Goal: Task Accomplishment & Management: Manage account settings

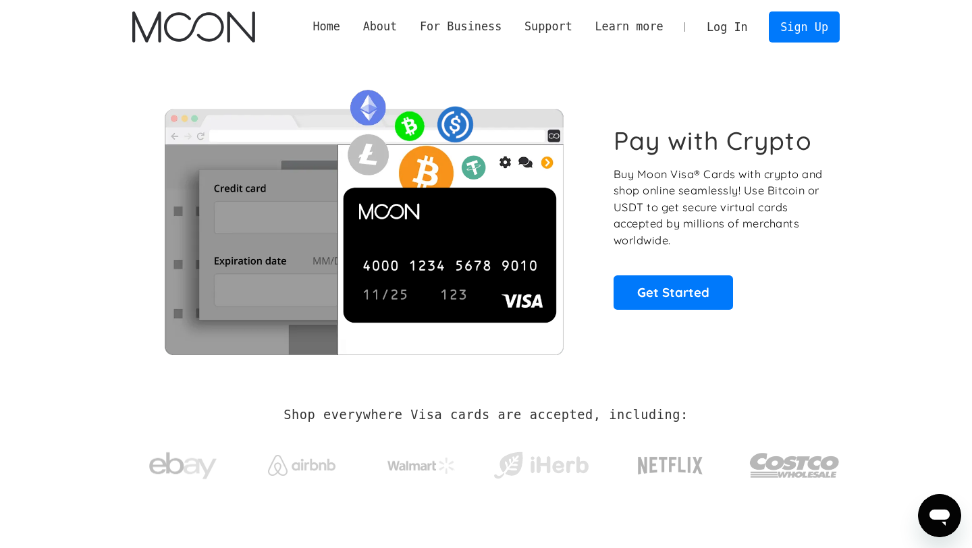
click at [733, 20] on link "Log In" at bounding box center [726, 27] width 63 height 30
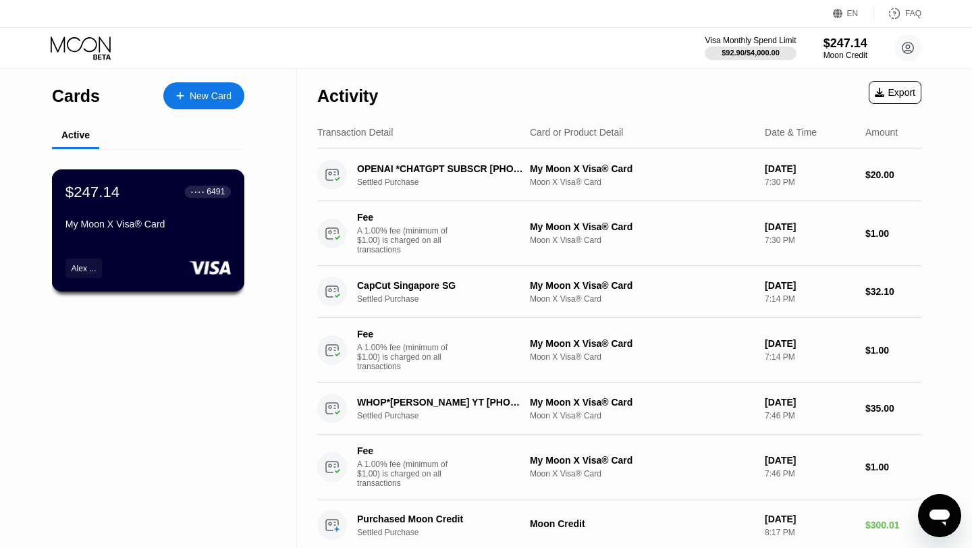
click at [173, 188] on div "$247.14 ● ● ● ● 6491" at bounding box center [147, 192] width 165 height 18
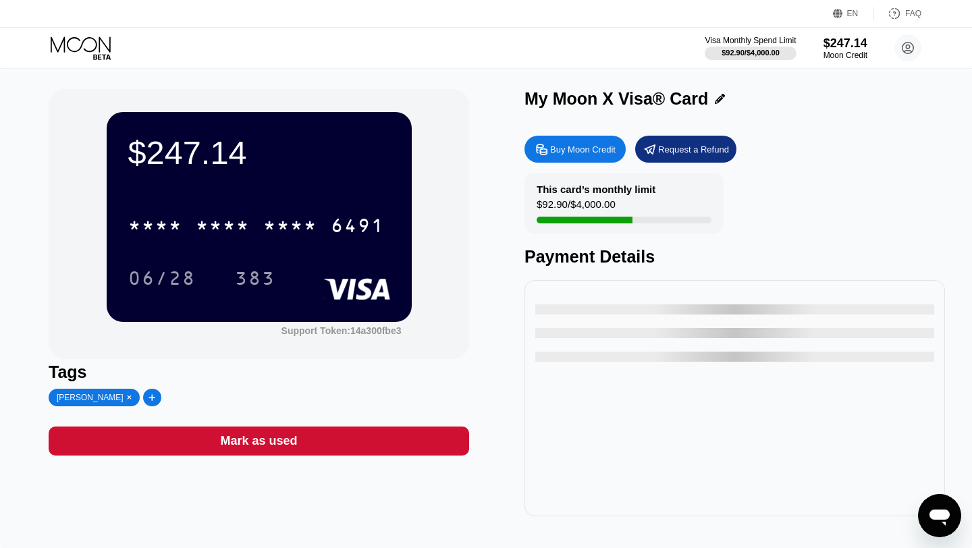
click at [200, 148] on div "$247.14" at bounding box center [259, 153] width 262 height 38
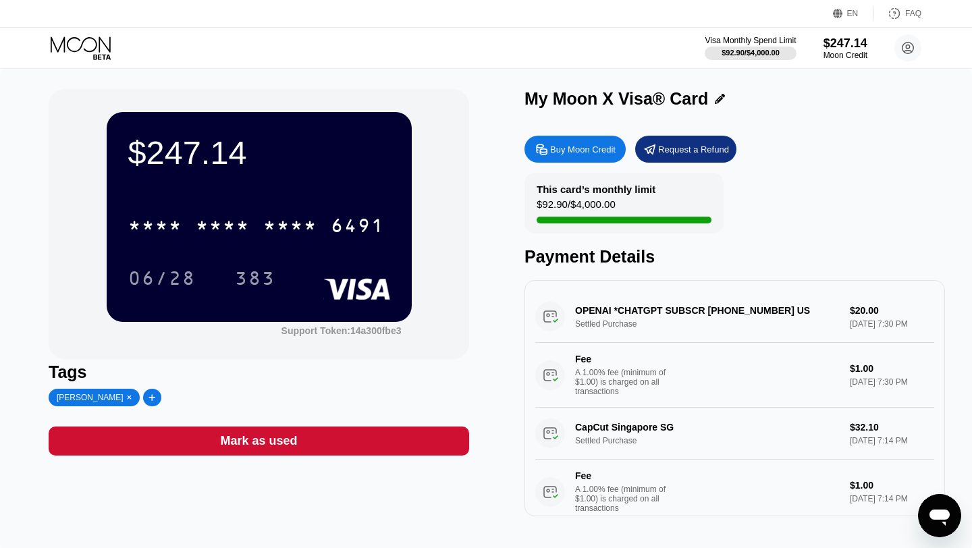
click at [200, 214] on div "* * * * * * * * * * * * 6491" at bounding box center [256, 226] width 273 height 34
